Goal: Find specific page/section: Find specific page/section

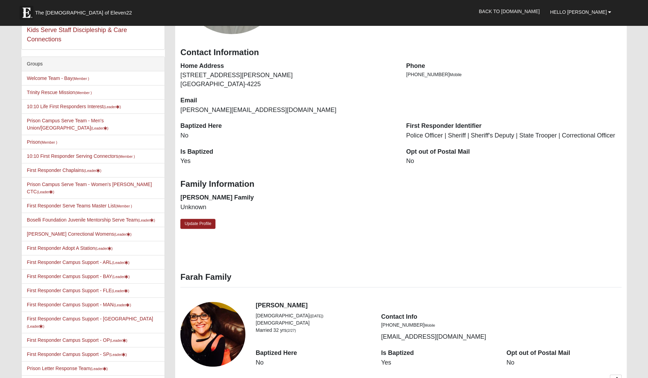
scroll to position [312, 0]
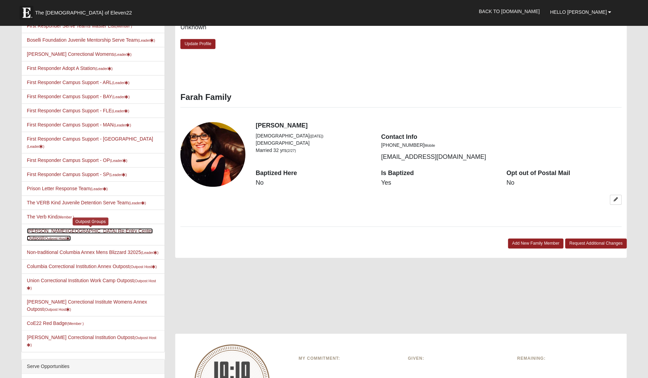
click at [79, 228] on link "Baker Correctional Institute Re-Entry Center Outpost (Outpost Host )" at bounding box center [90, 234] width 126 height 13
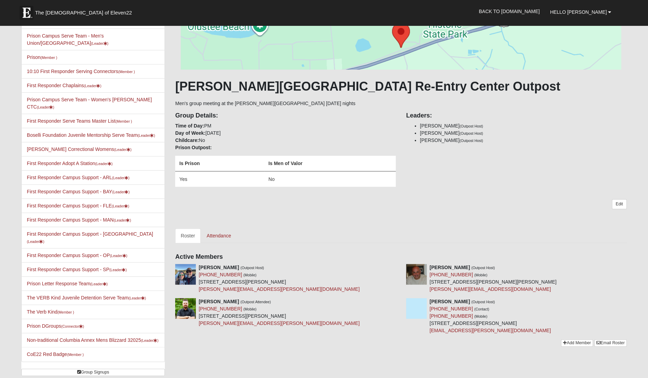
scroll to position [80, 0]
